Goal: Browse casually: Explore the website without a specific task or goal

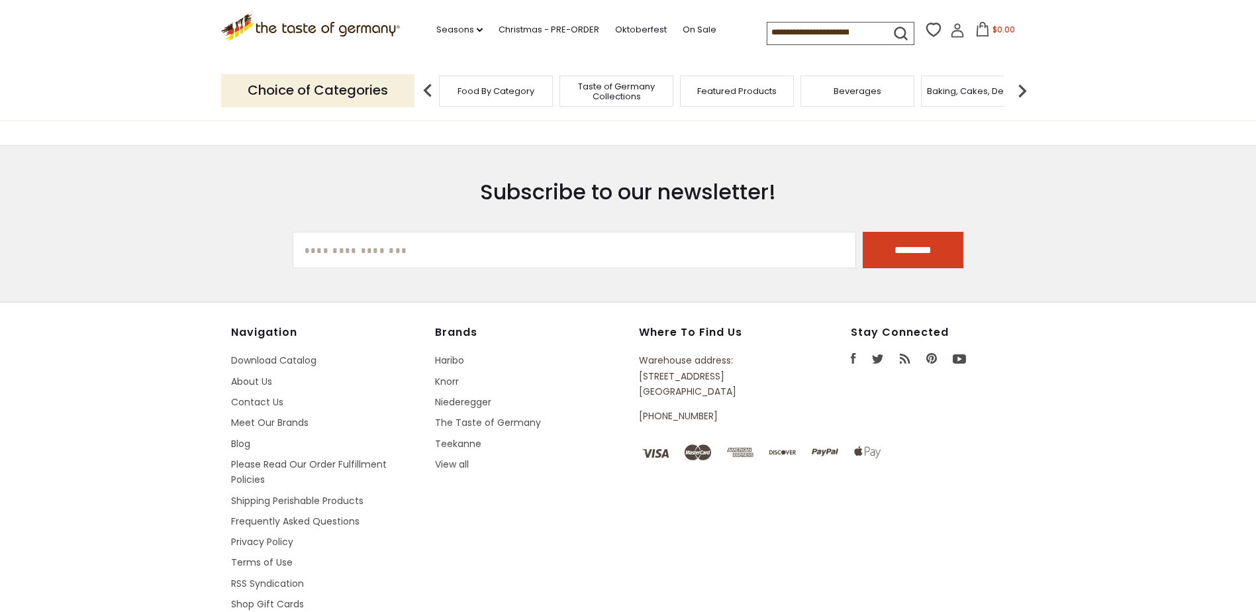
scroll to position [1503, 0]
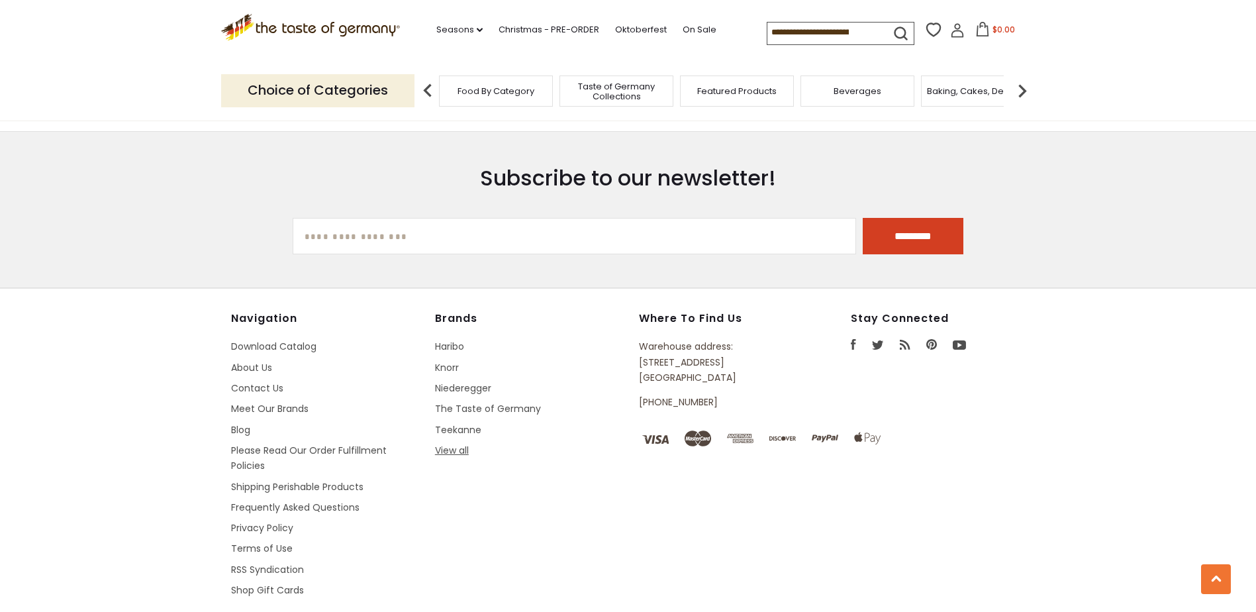
click at [461, 444] on link "View all" at bounding box center [452, 450] width 34 height 13
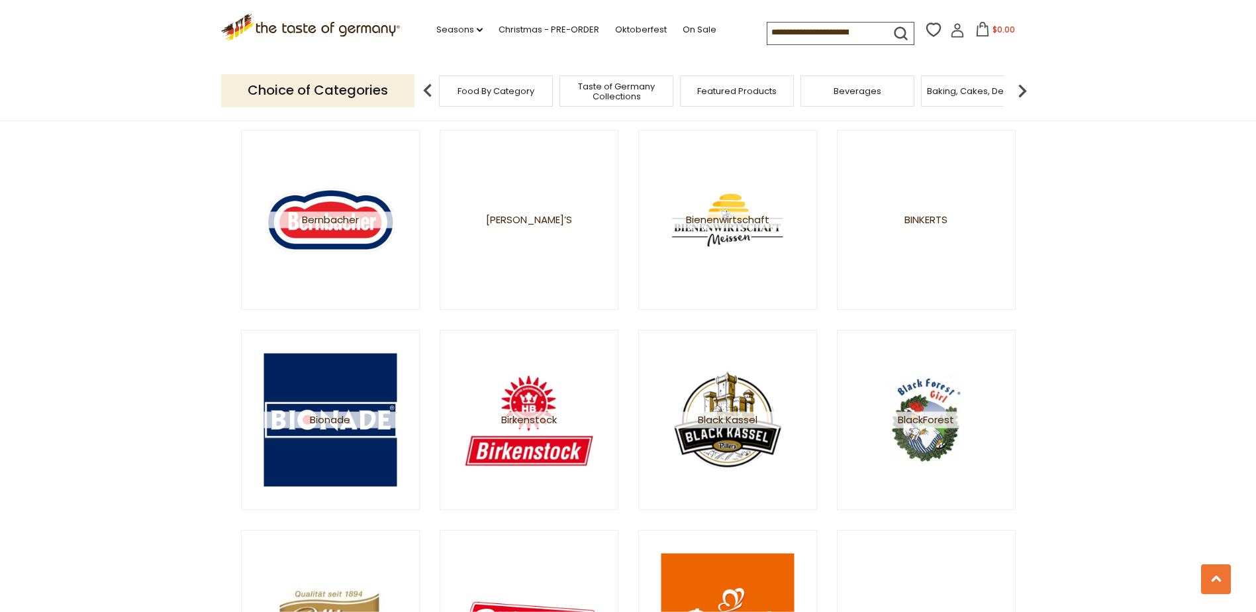
scroll to position [1390, 0]
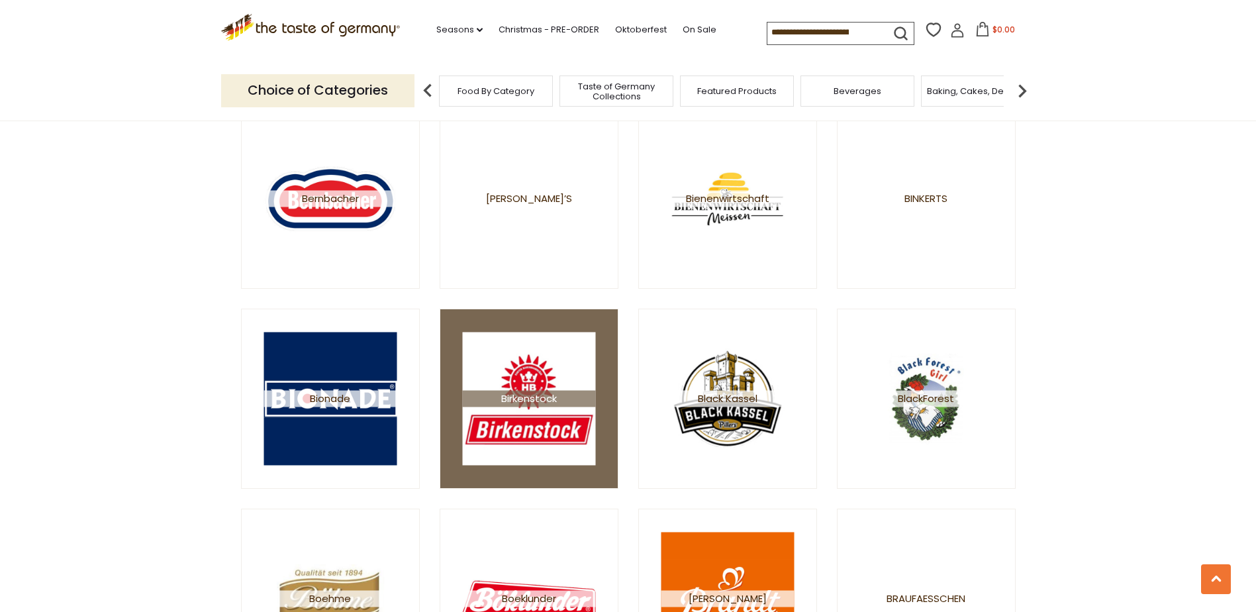
click at [587, 450] on img at bounding box center [528, 398] width 133 height 133
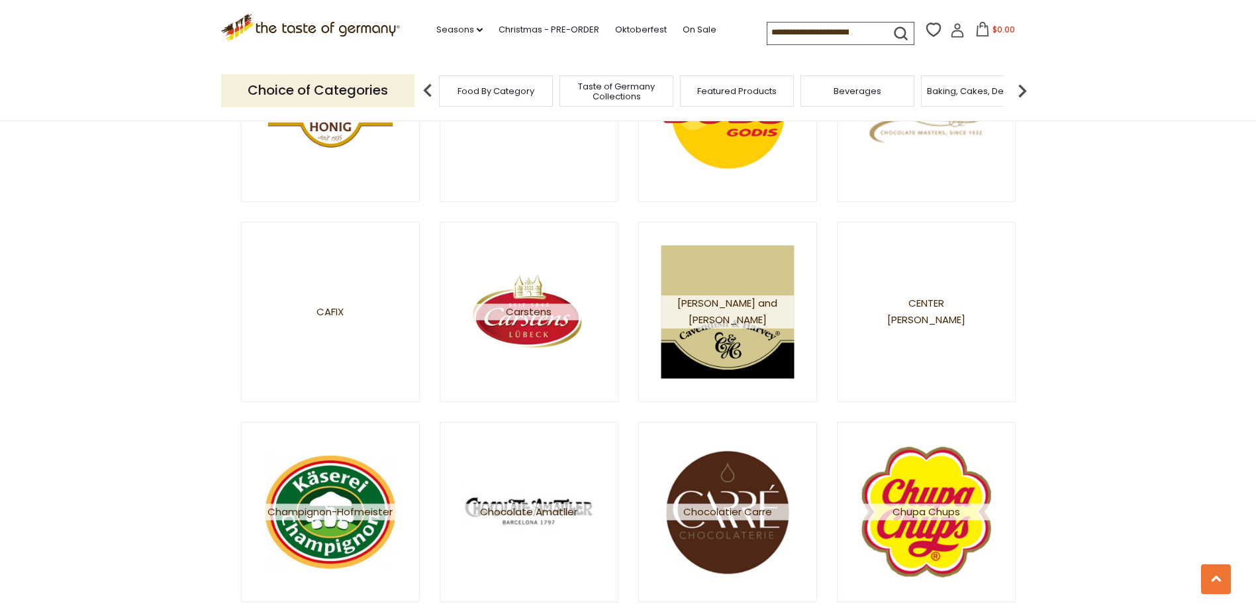
scroll to position [2251, 0]
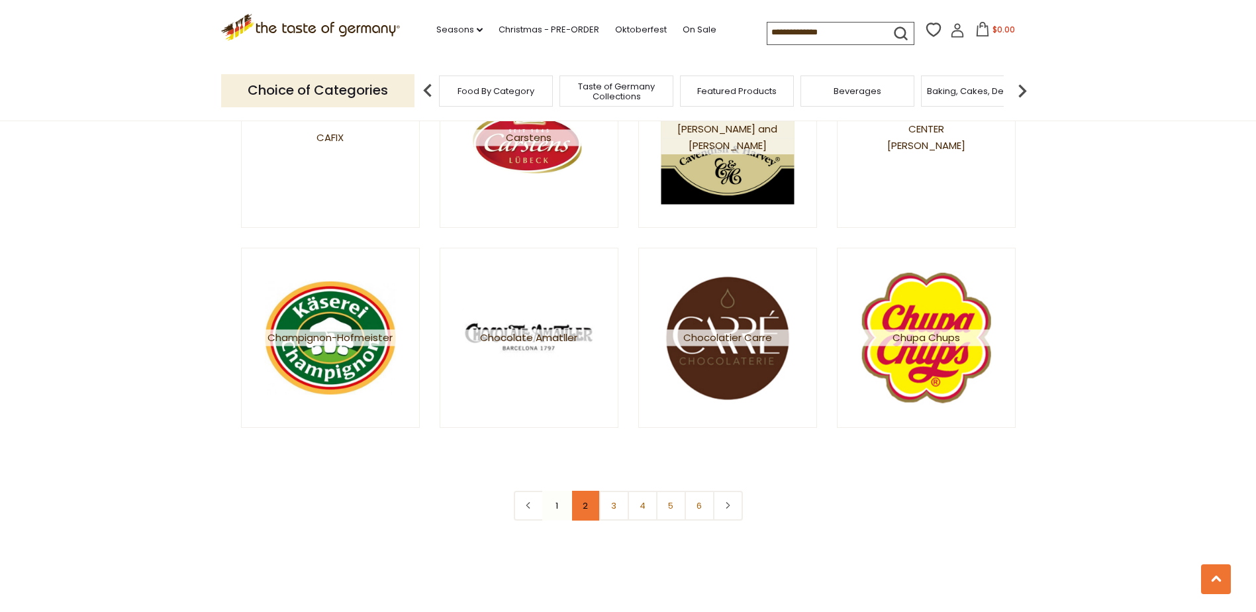
click at [581, 510] on link "2" at bounding box center [586, 506] width 30 height 30
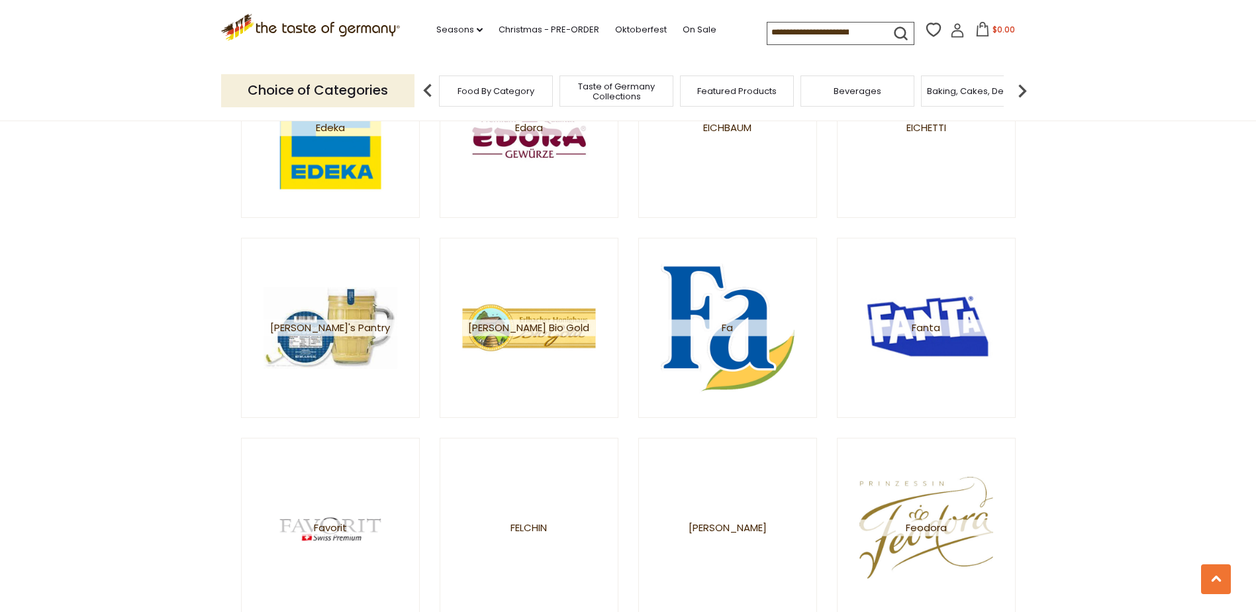
scroll to position [1324, 0]
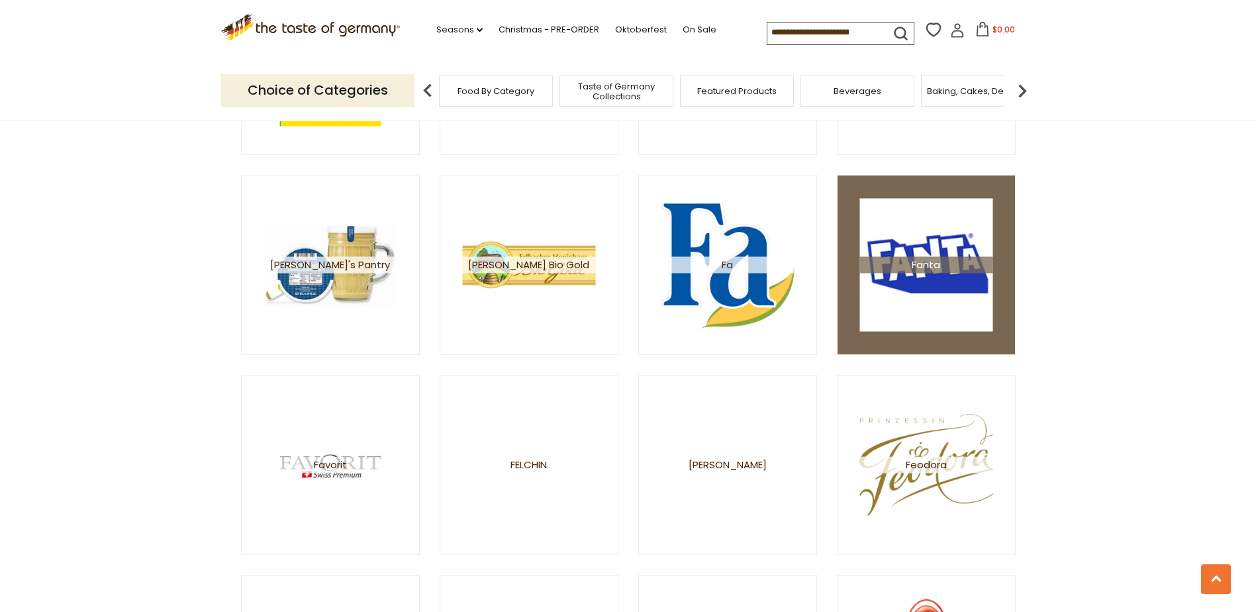
click at [894, 310] on img at bounding box center [925, 264] width 133 height 133
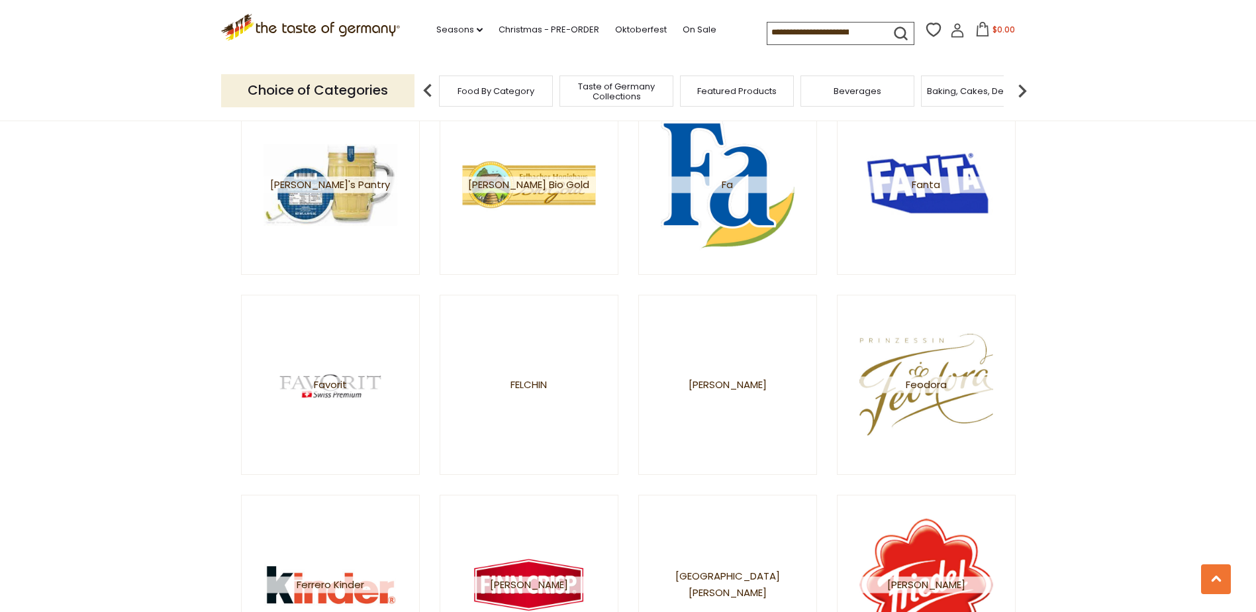
scroll to position [1721, 0]
